Goal: Transaction & Acquisition: Purchase product/service

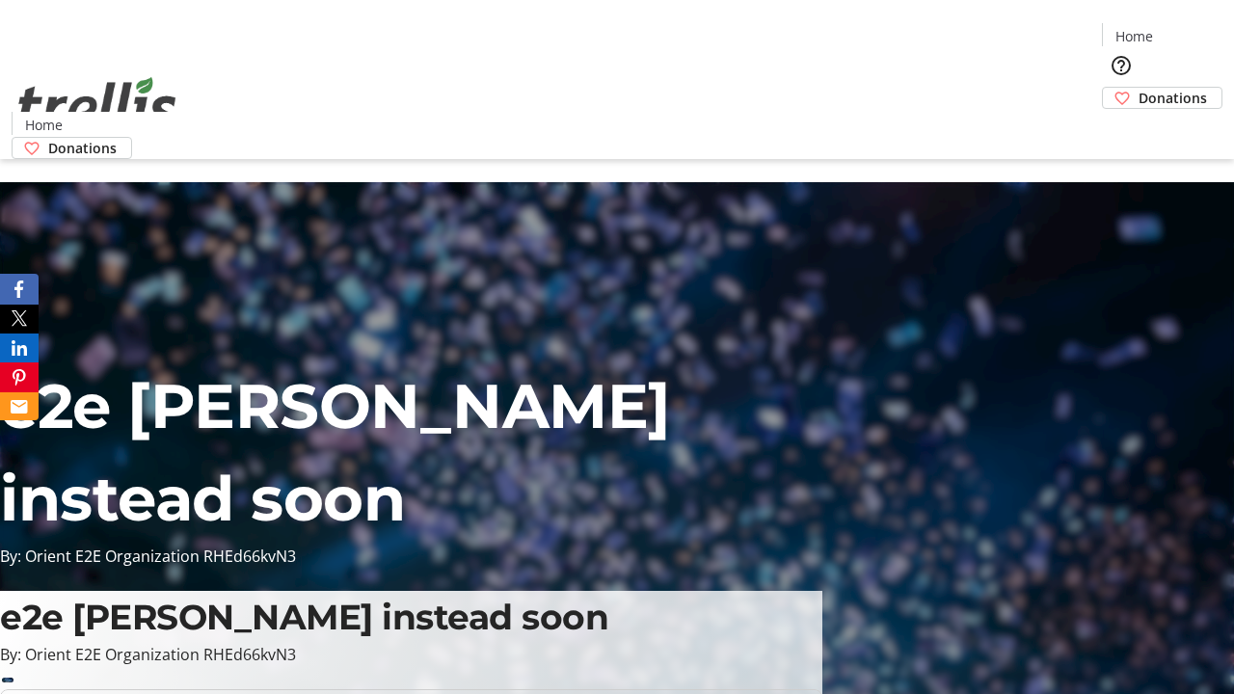
click at [1139, 88] on span "Donations" at bounding box center [1173, 98] width 68 height 20
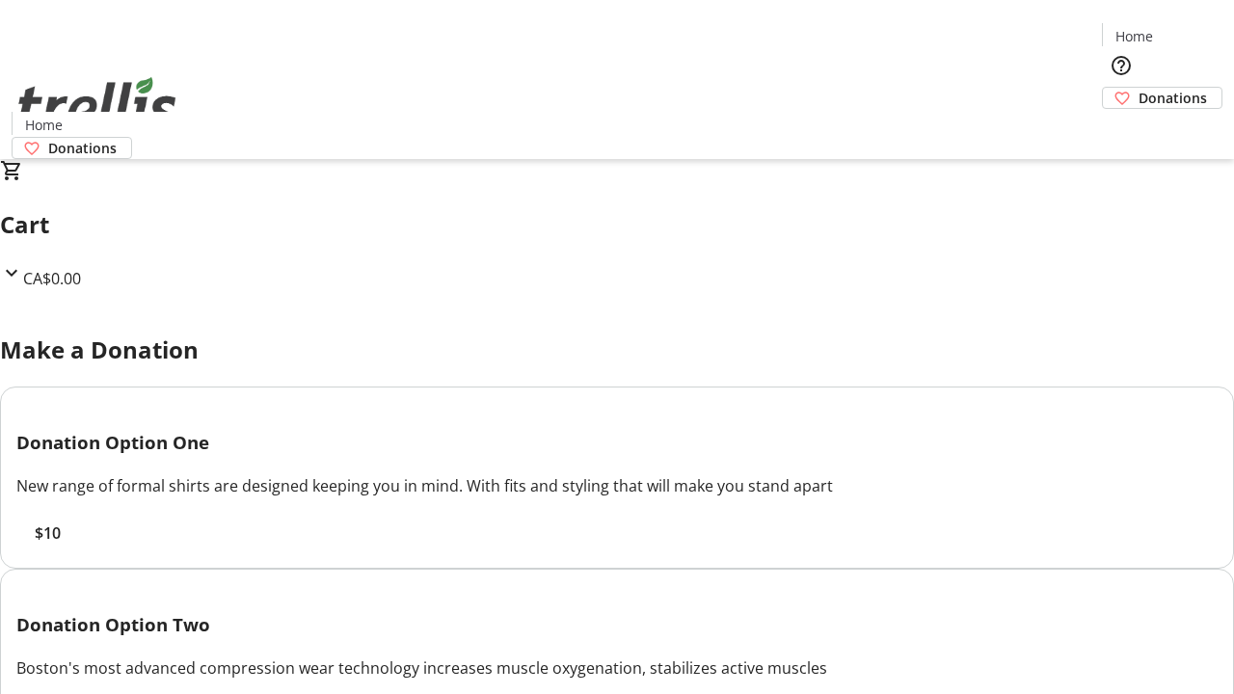
click at [61, 545] on span "$10" at bounding box center [48, 533] width 26 height 23
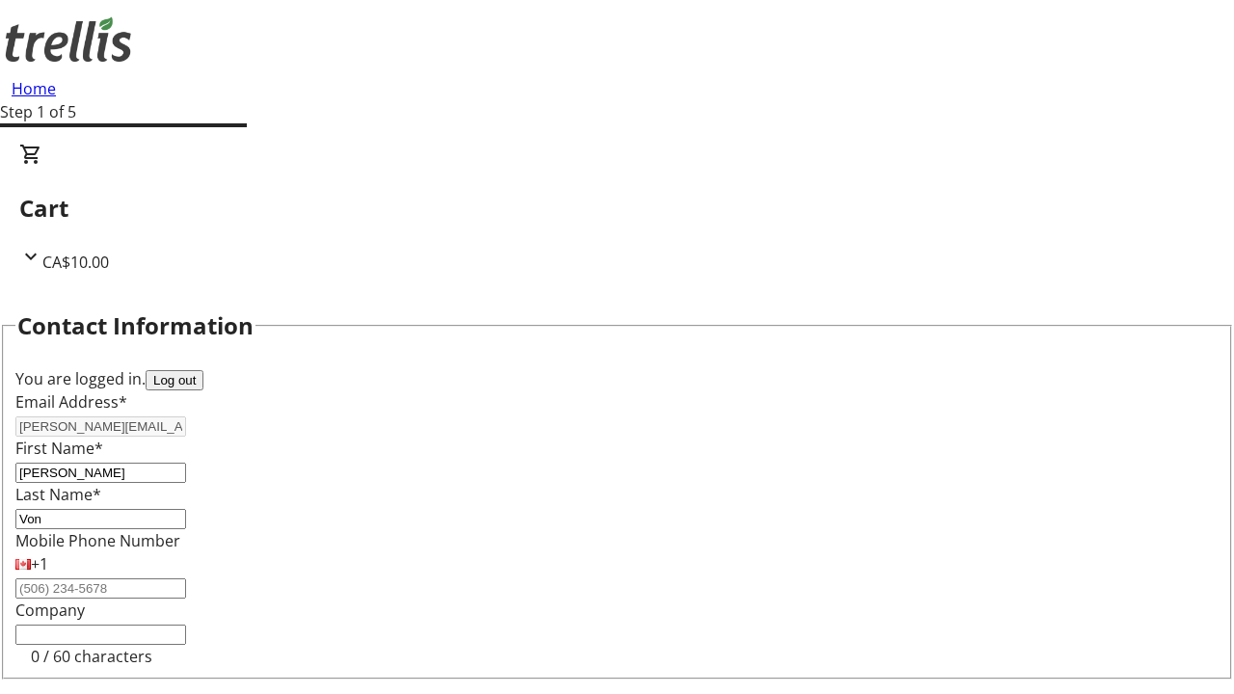
scroll to position [258, 0]
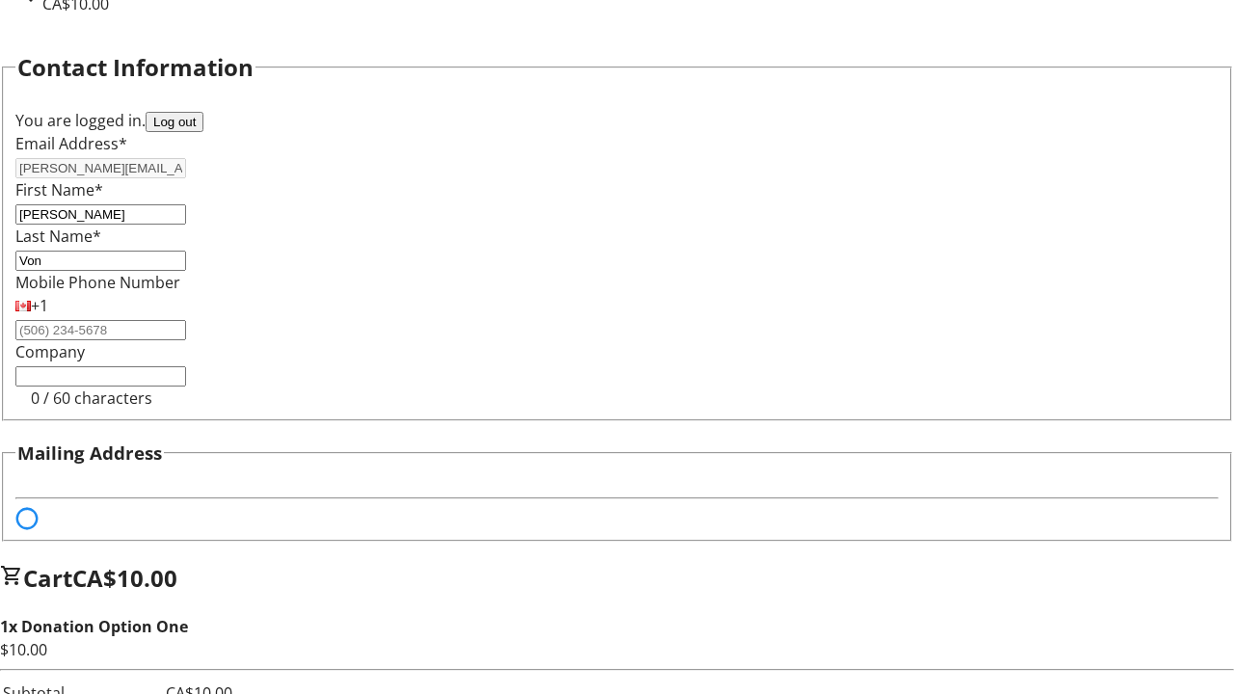
select select "BC"
select select "CA"
